Goal: Find specific page/section: Find specific page/section

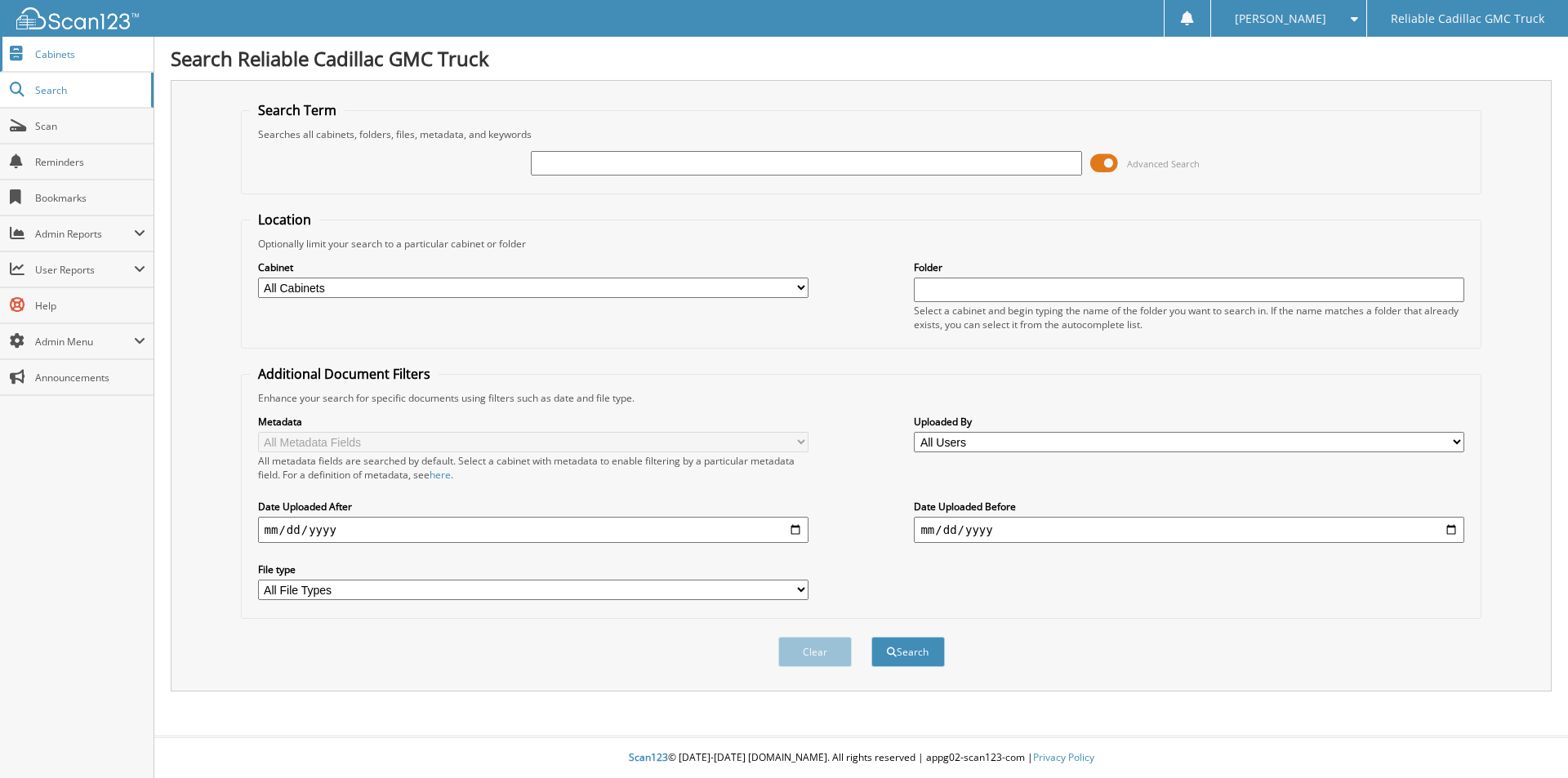
click at [62, 57] on span "Cabinets" at bounding box center [90, 54] width 111 height 14
type input "S1201126"
click at [872, 637] on button "Search" at bounding box center [908, 652] width 73 height 30
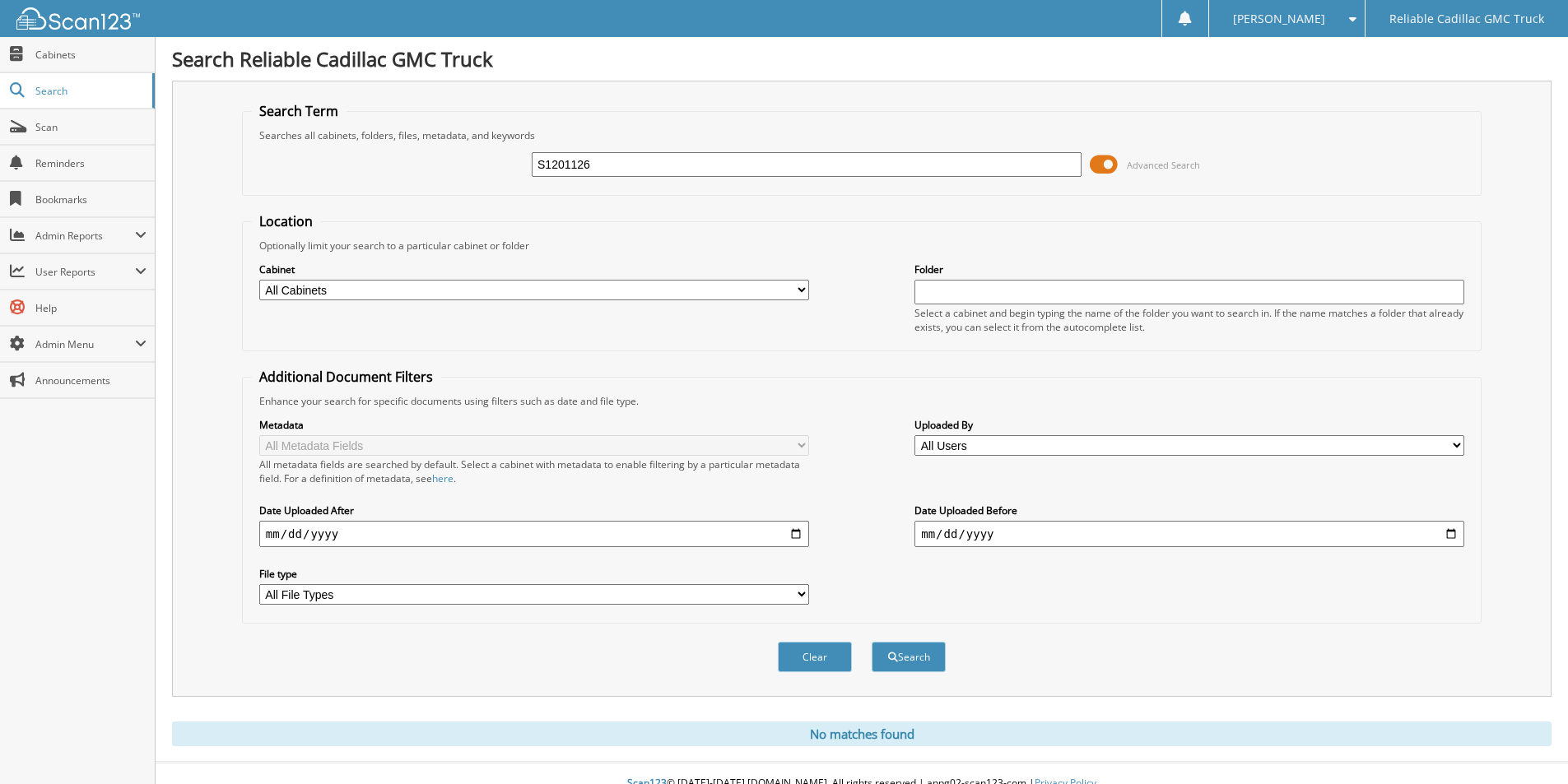
drag, startPoint x: 818, startPoint y: 661, endPoint x: 843, endPoint y: 528, distance: 135.3
click at [818, 652] on button "Clear" at bounding box center [815, 657] width 74 height 31
